Goal: Task Accomplishment & Management: Use online tool/utility

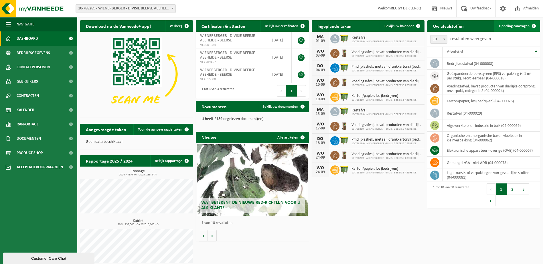
click at [517, 26] on span "Ophaling aanvragen" at bounding box center [514, 26] width 31 height 4
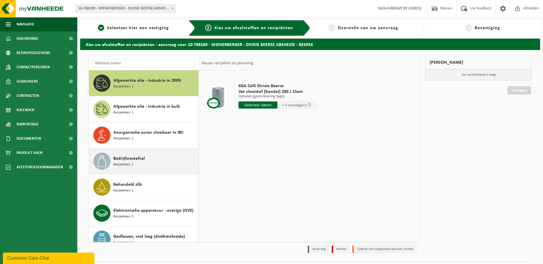
click at [146, 159] on div "Bedrijfsrestafval Recipiënten: 1" at bounding box center [155, 161] width 84 height 17
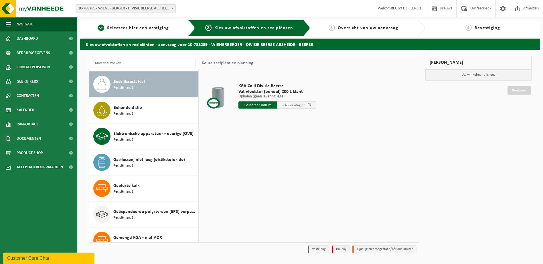
scroll to position [78, 0]
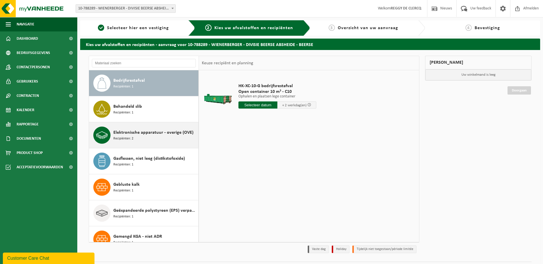
click at [157, 136] on span "Elektronische apparatuur - overige (OVE)" at bounding box center [153, 132] width 80 height 7
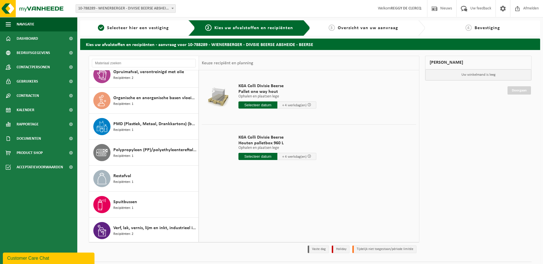
scroll to position [559, 0]
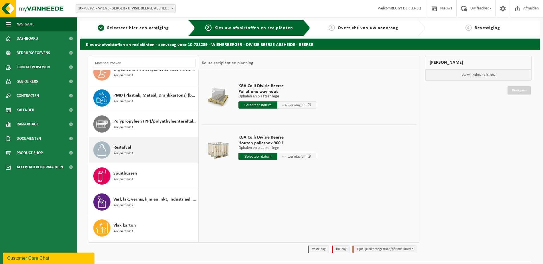
click at [155, 152] on div "Restafval Recipiënten: 1" at bounding box center [155, 150] width 84 height 17
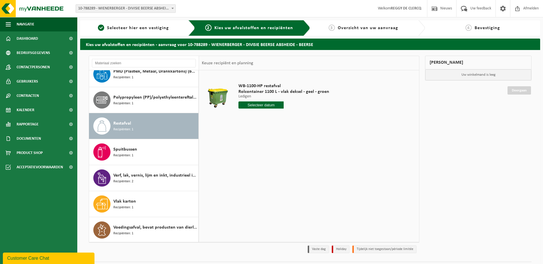
scroll to position [15, 0]
